Goal: Transaction & Acquisition: Obtain resource

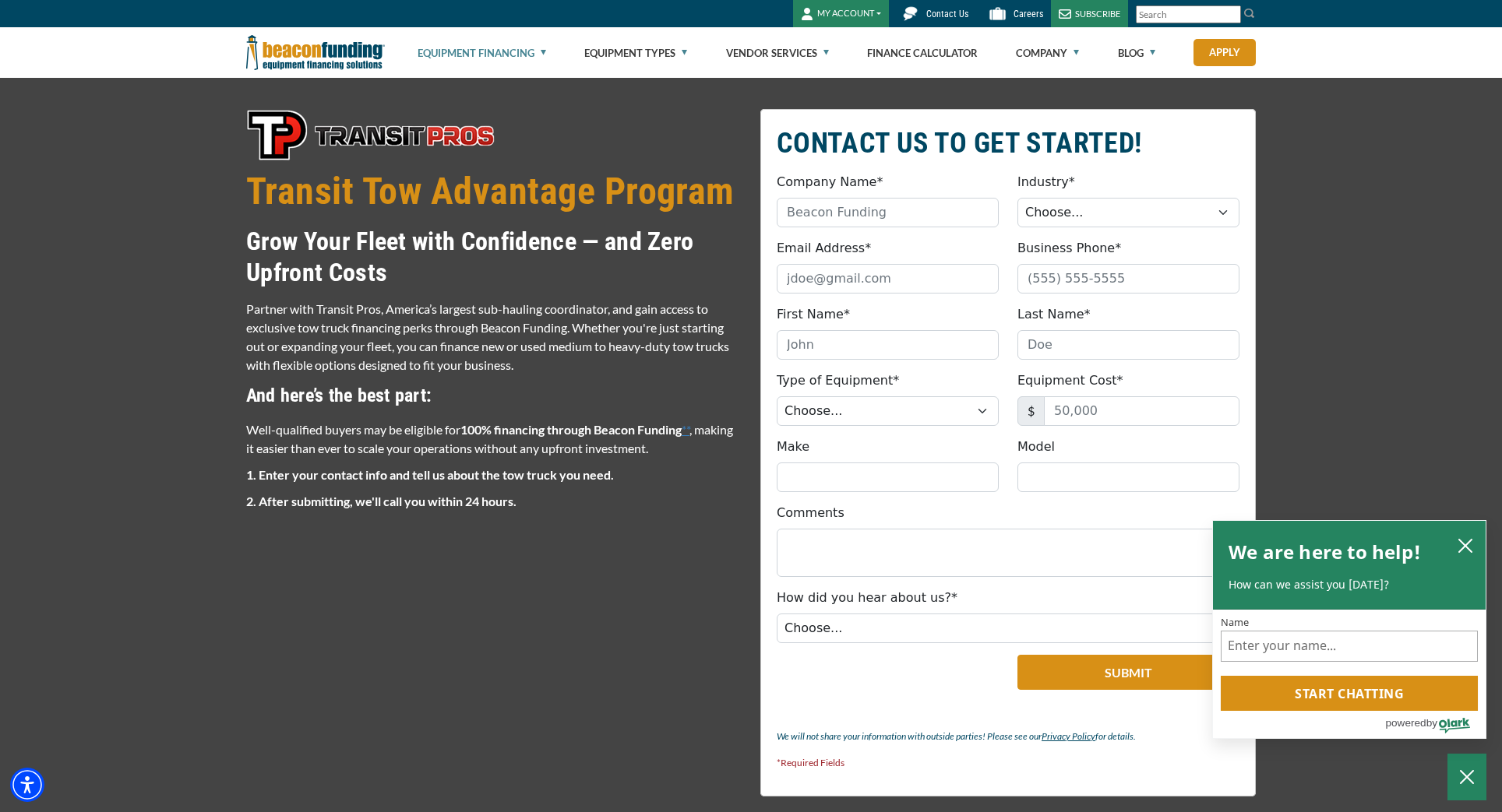
click at [689, 426] on link "**" at bounding box center [686, 430] width 8 height 15
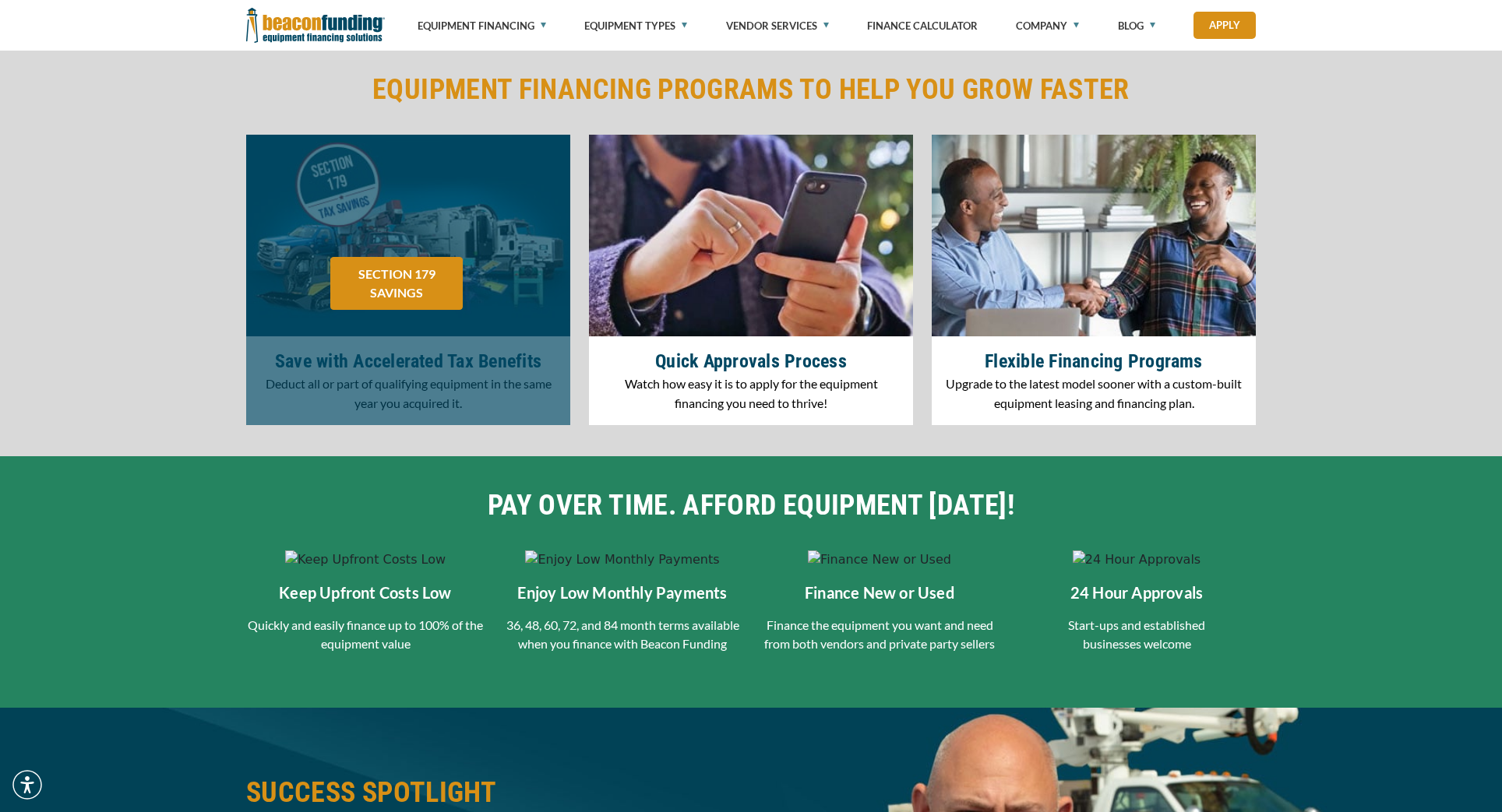
scroll to position [2095, 0]
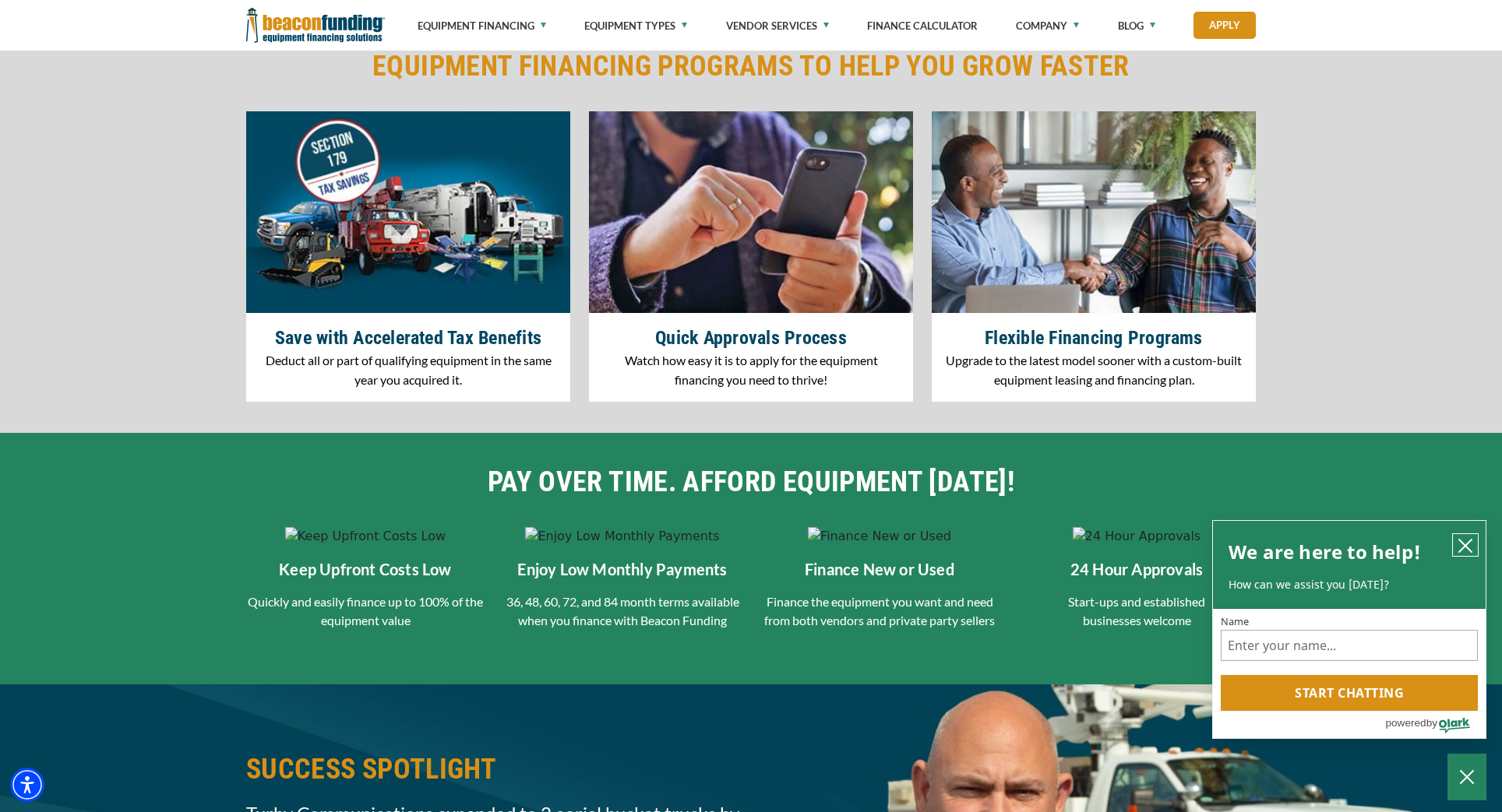
click at [1468, 548] on icon "close chatbox" at bounding box center [1464, 545] width 12 height 12
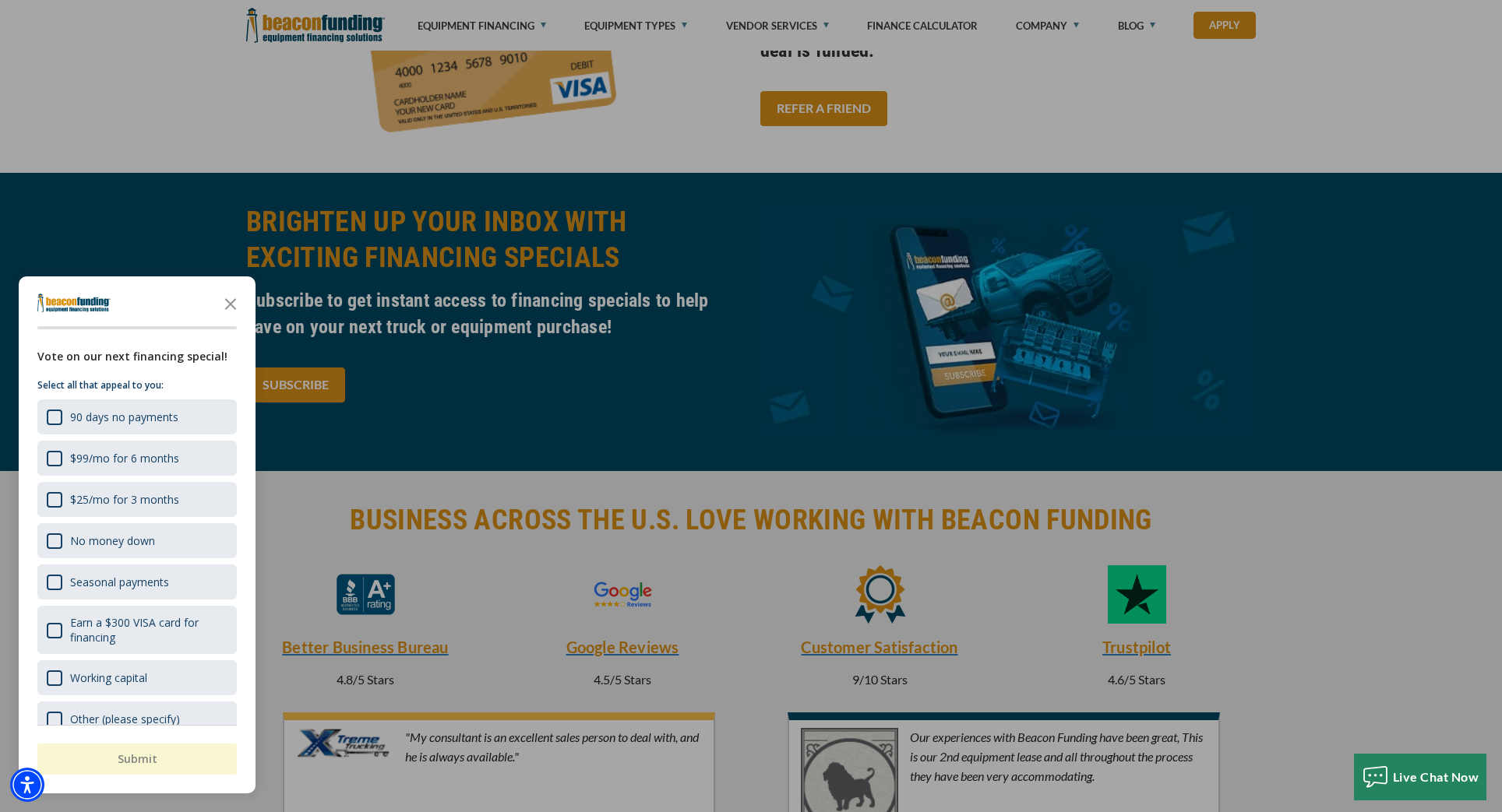
scroll to position [2800, 0]
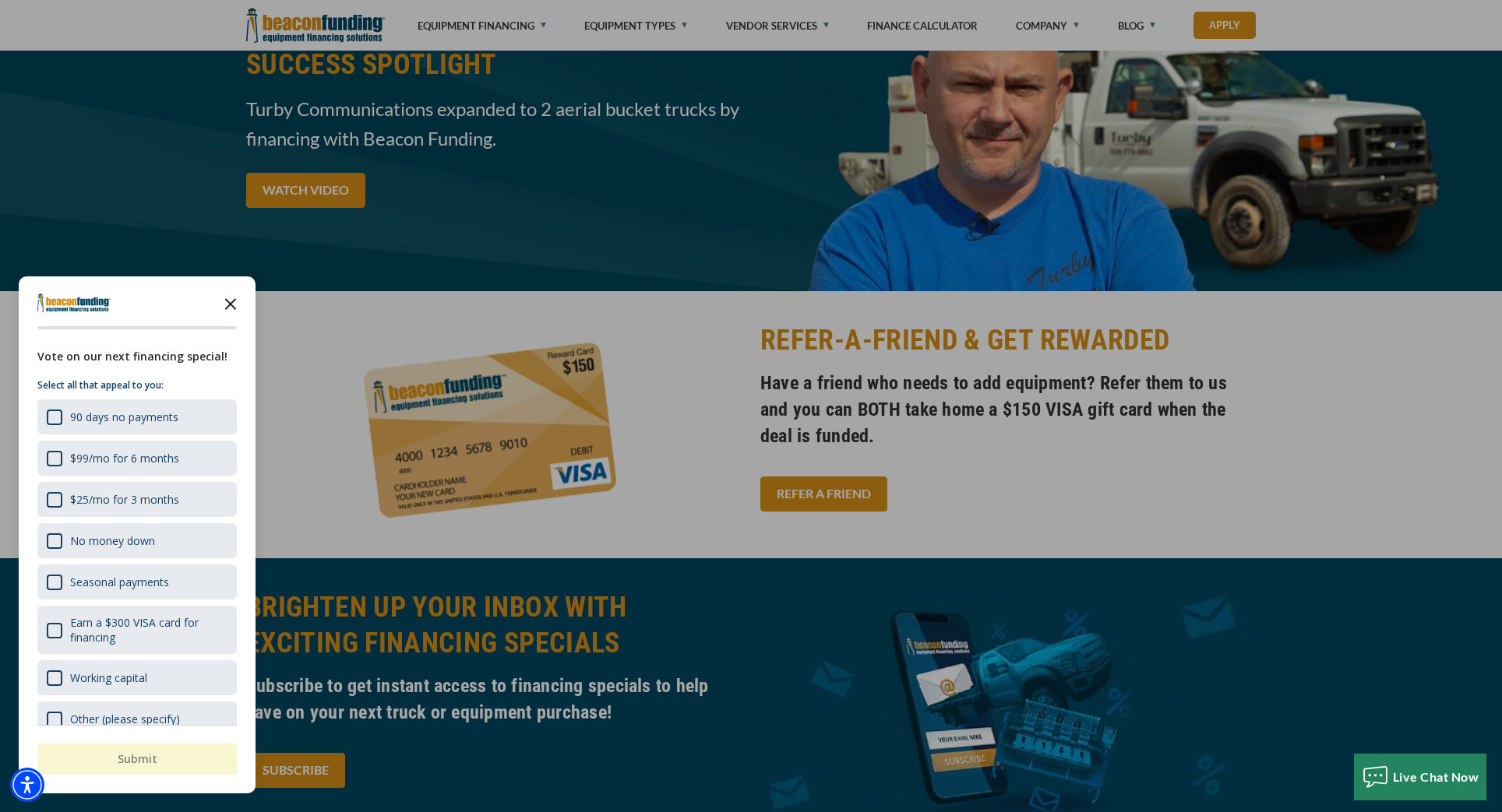
click at [245, 305] on icon "Close the survey" at bounding box center [231, 303] width 31 height 31
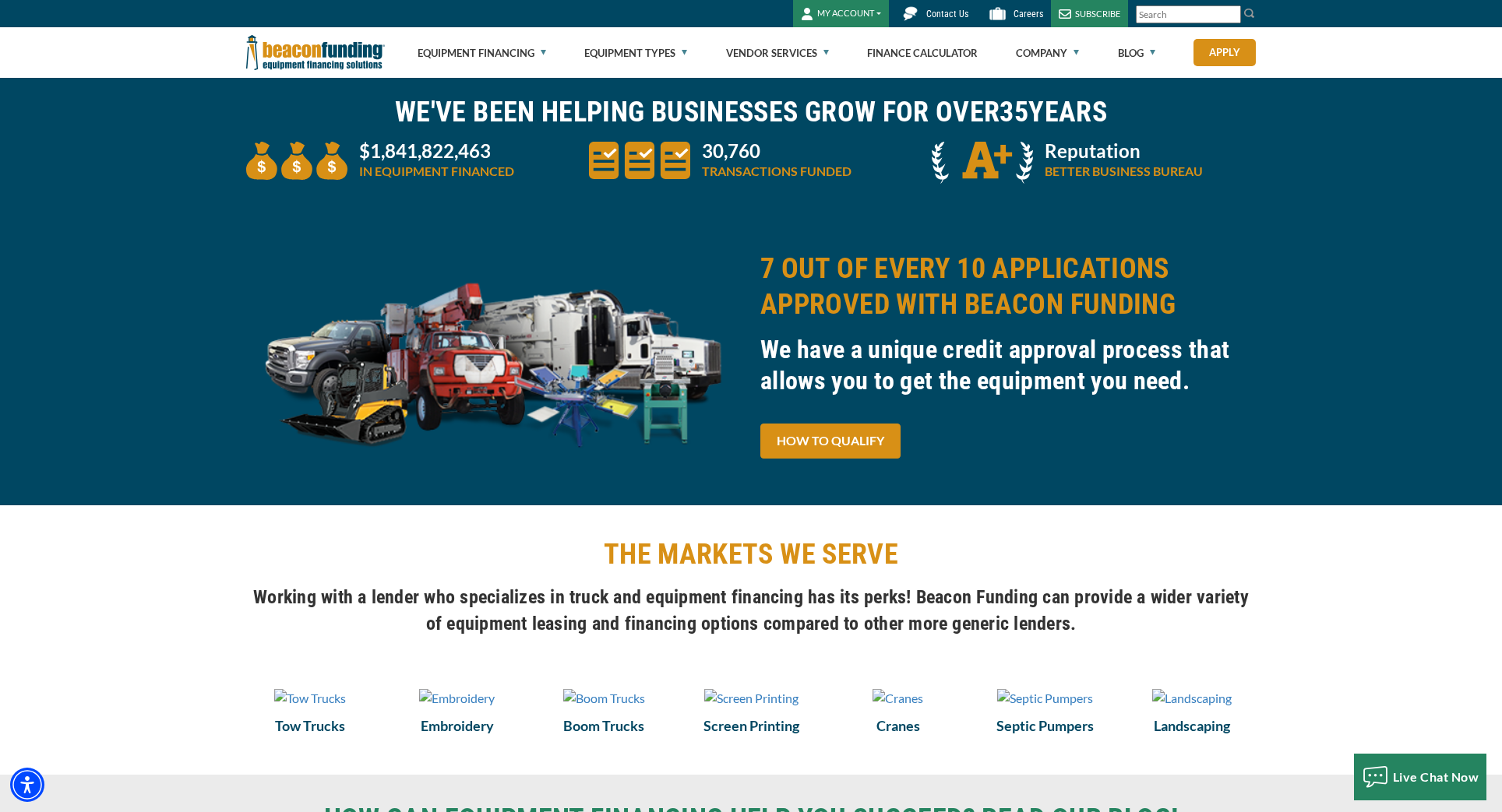
scroll to position [0, 0]
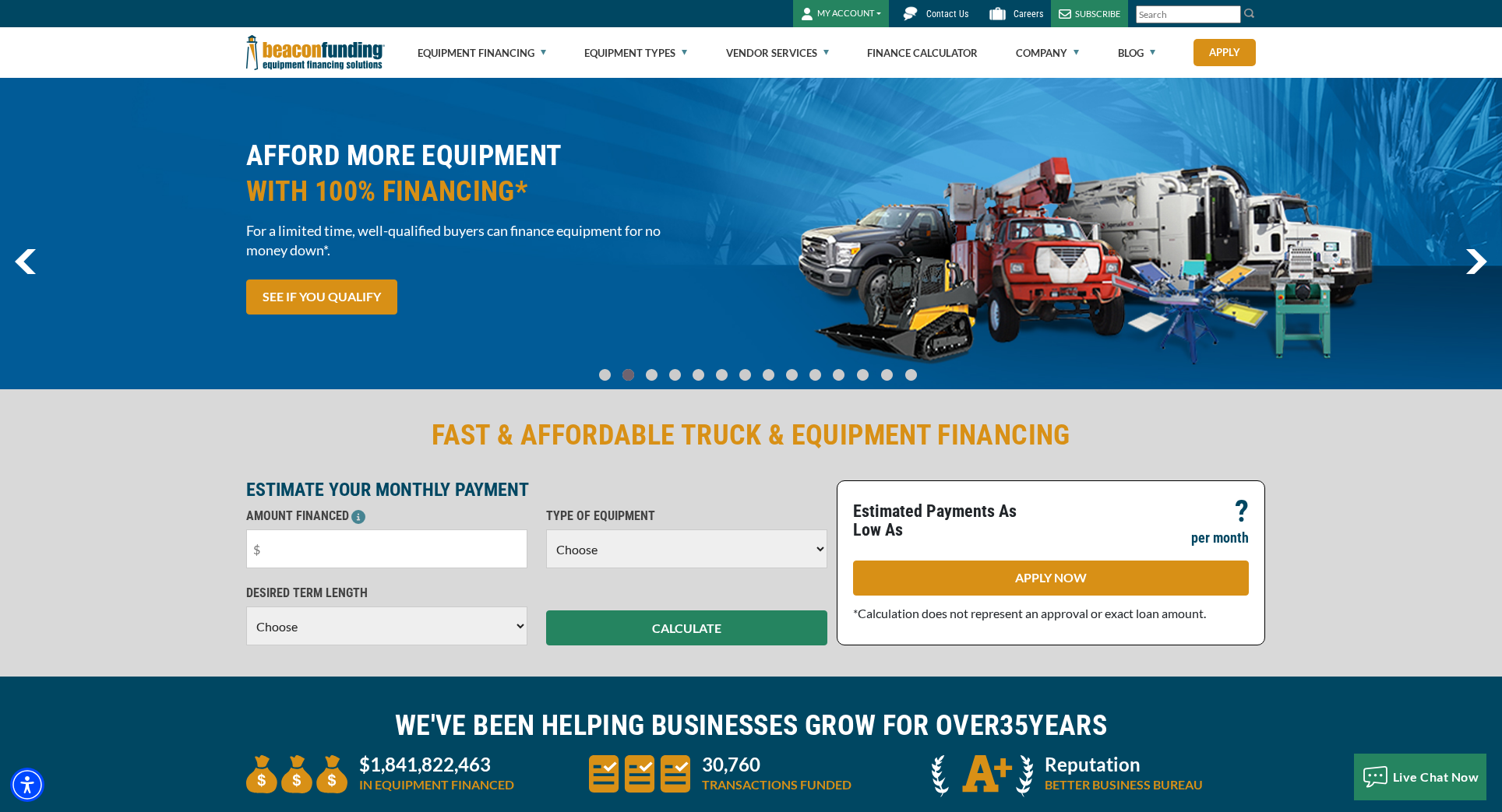
click at [326, 246] on span "For a limited time, well-qualified buyers can finance equipment for no money do…" at bounding box center [494, 241] width 495 height 39
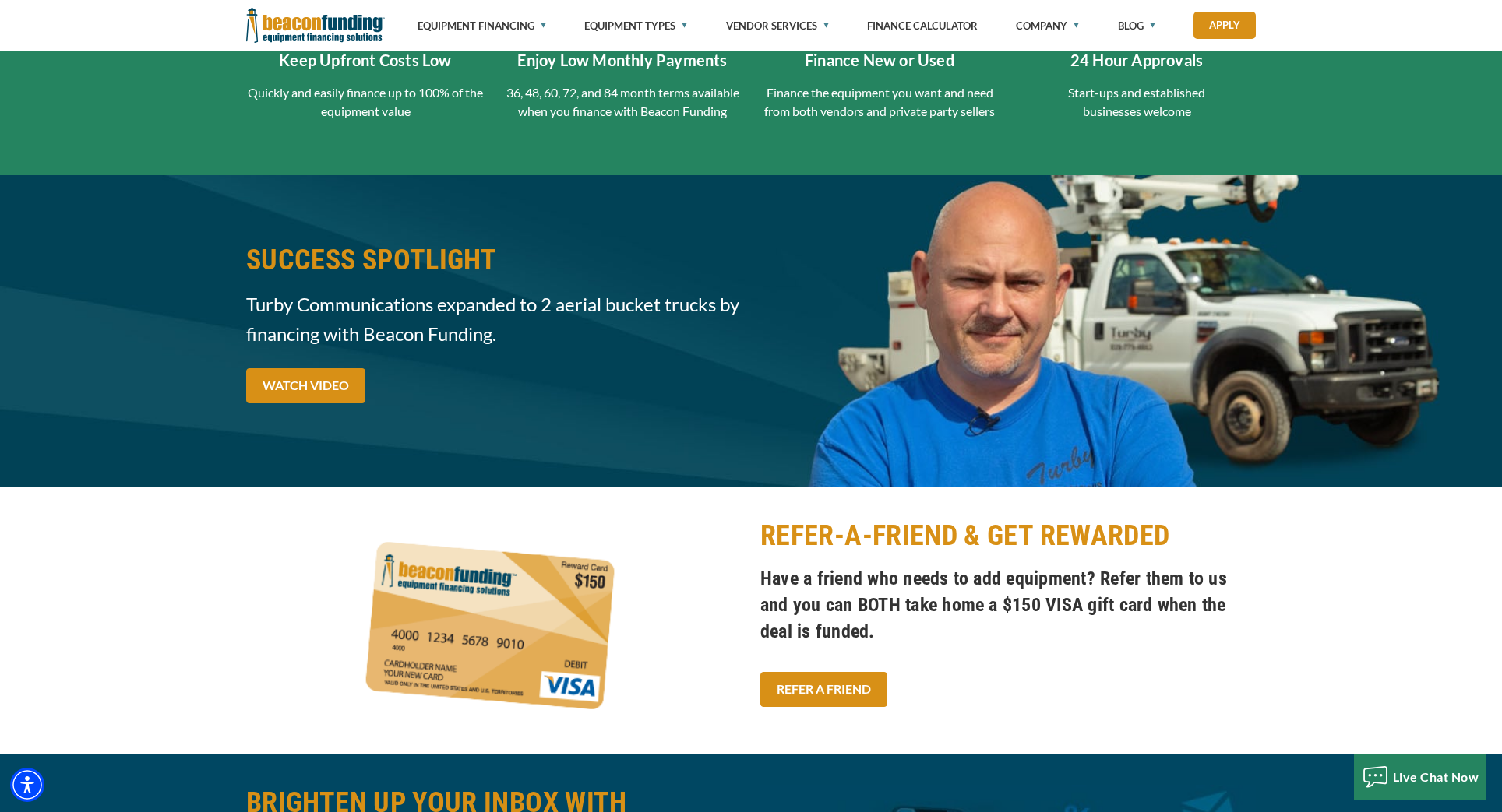
scroll to position [2500, 0]
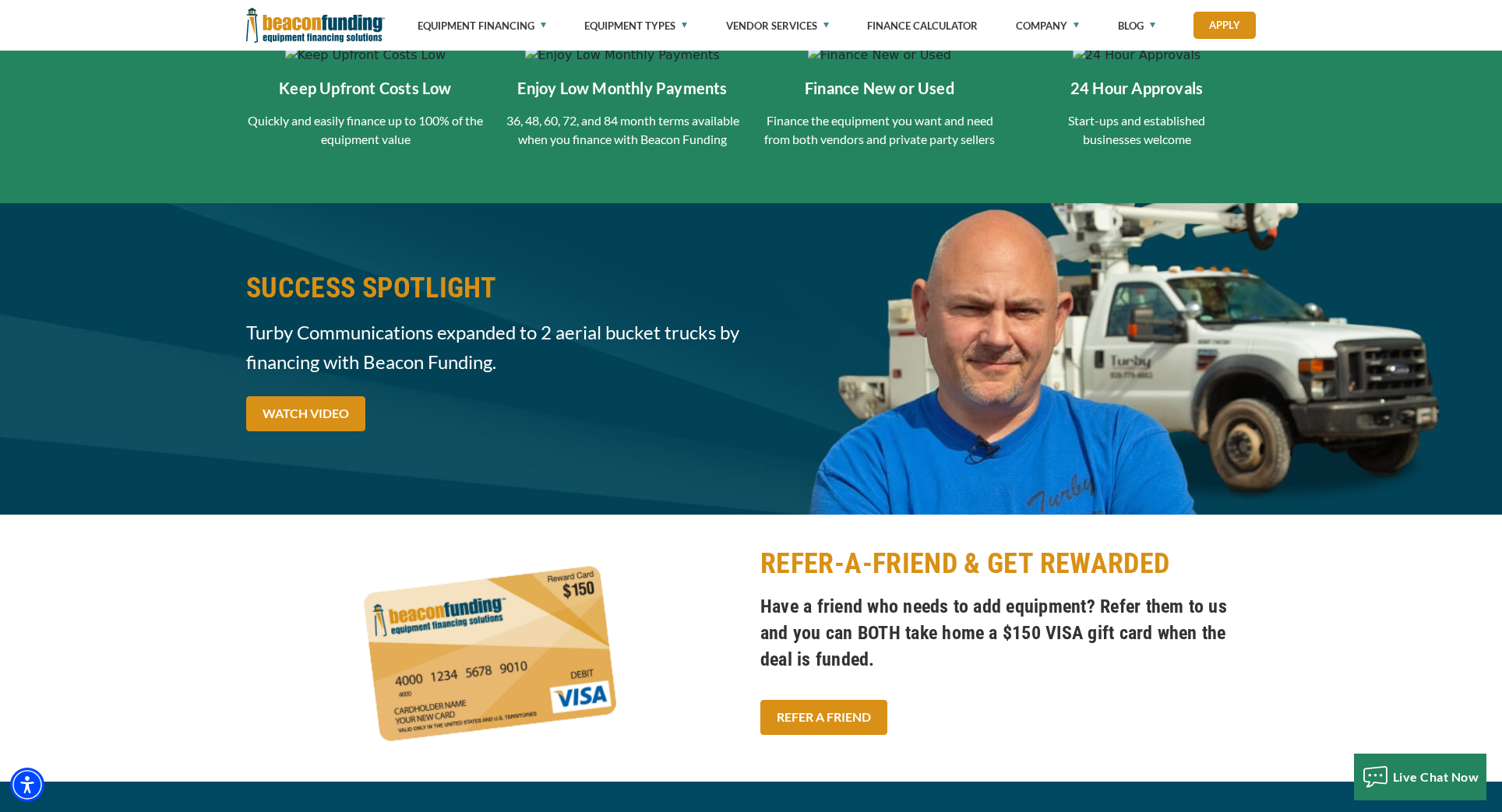
click at [372, 65] on img at bounding box center [365, 55] width 160 height 19
click at [365, 156] on div "Keep Upfront Costs Low Quickly and easily finance up to 100% of the equipment v…" at bounding box center [365, 101] width 257 height 111
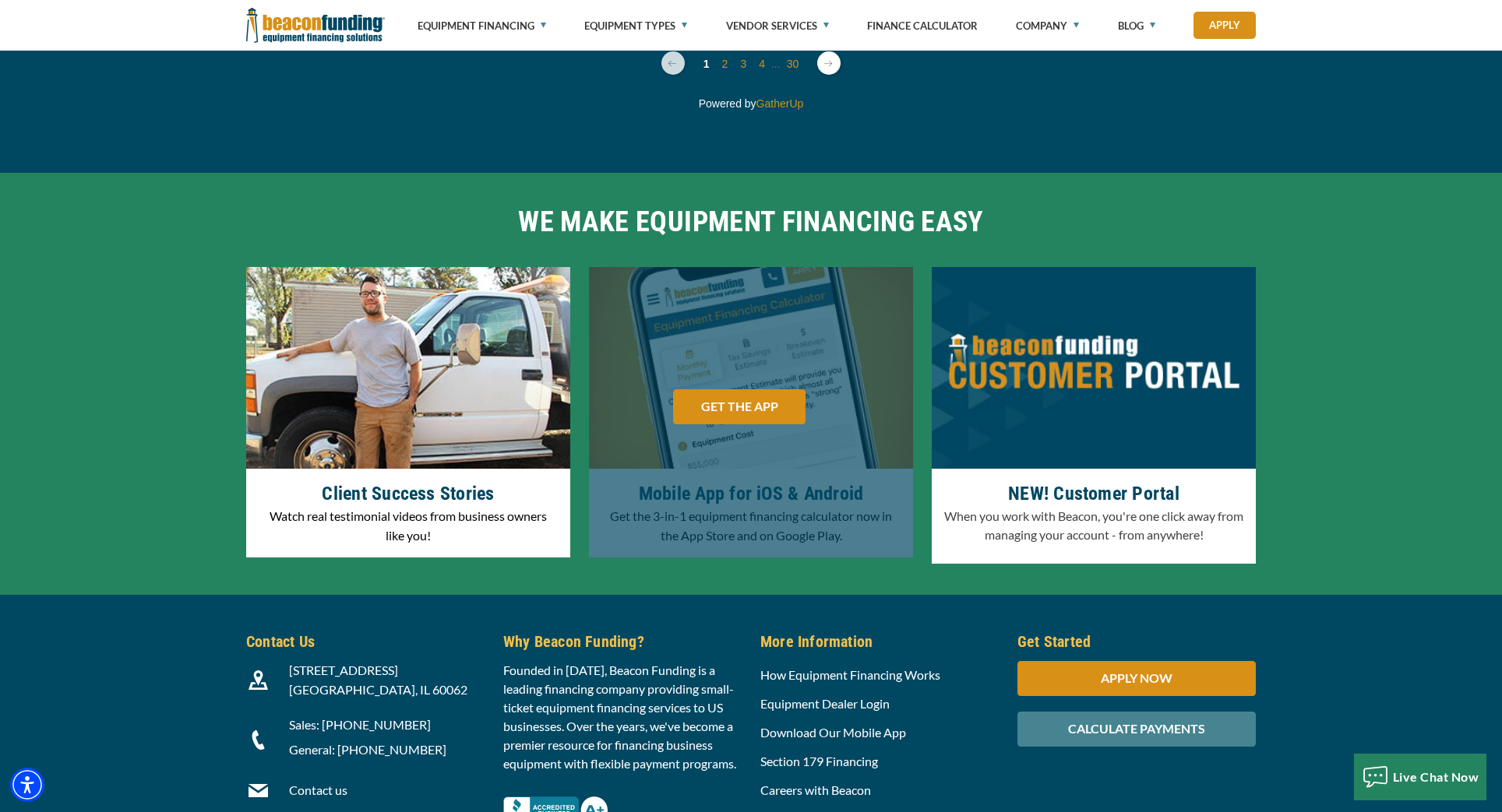
scroll to position [4562, 0]
